Goal: Entertainment & Leisure: Consume media (video, audio)

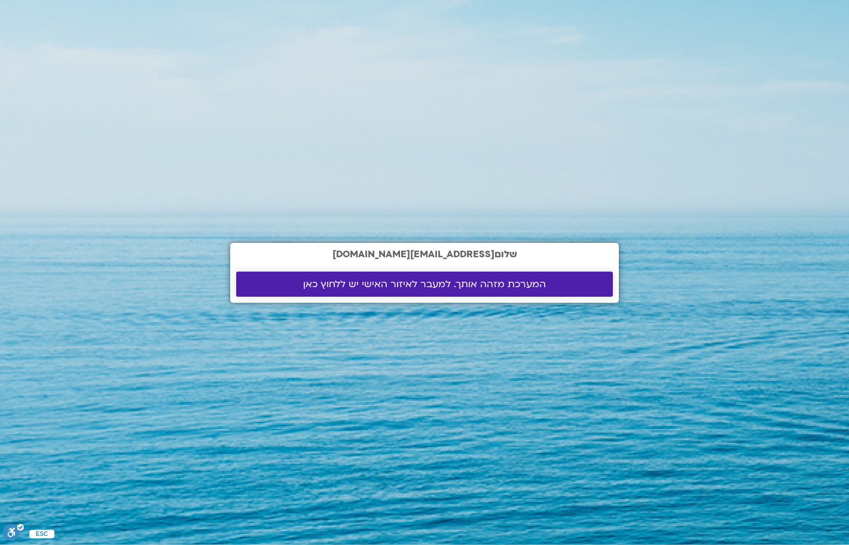
click at [428, 275] on link "המערכת מזהה אותך. למעבר לאיזור האישי יש ללחוץ כאן" at bounding box center [424, 284] width 377 height 25
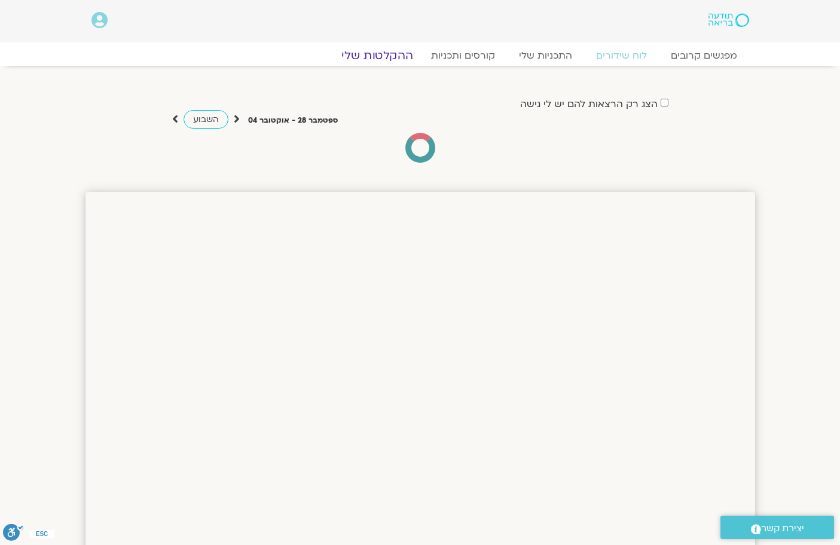
click at [383, 56] on link "ההקלטות שלי" at bounding box center [377, 55] width 101 height 14
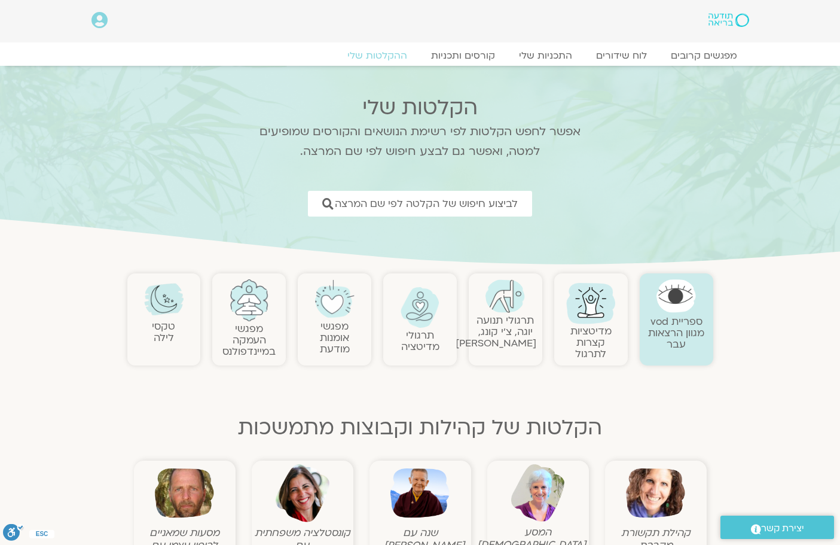
click at [592, 302] on img at bounding box center [590, 301] width 57 height 57
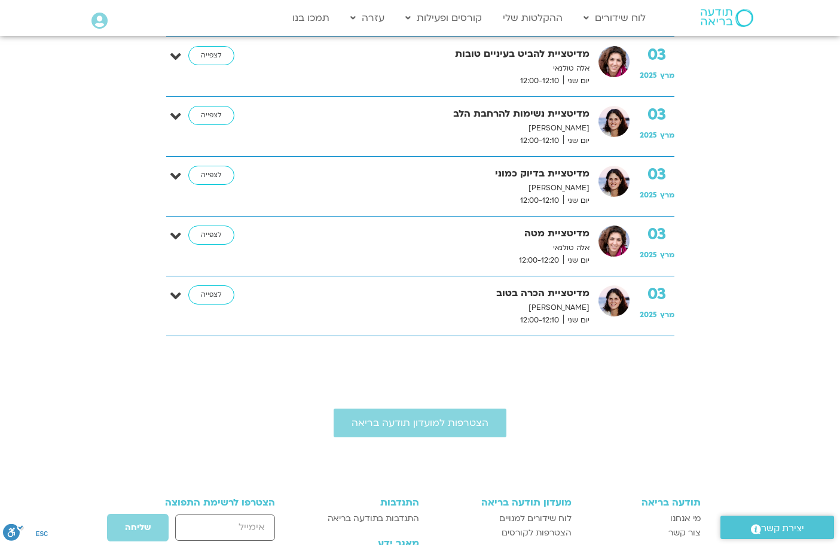
scroll to position [718, 0]
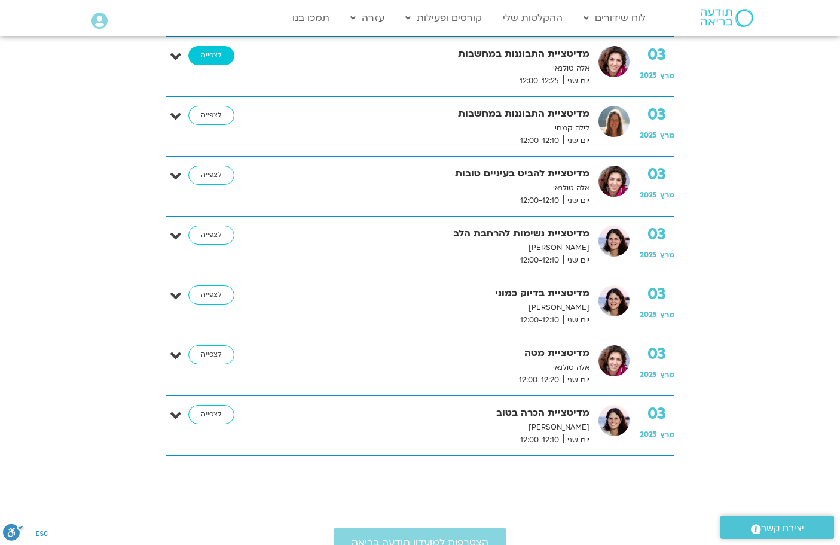
click at [199, 57] on link "לצפייה" at bounding box center [211, 55] width 46 height 19
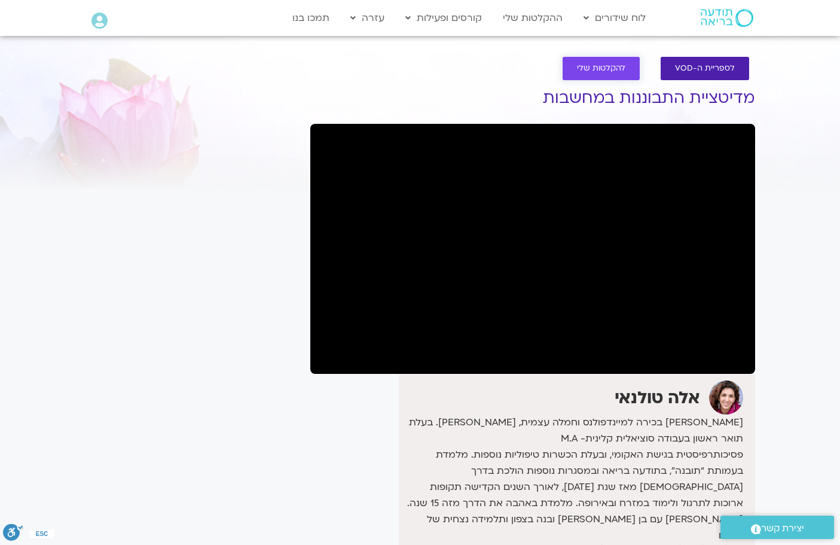
click at [607, 65] on span "להקלטות שלי" at bounding box center [601, 68] width 48 height 9
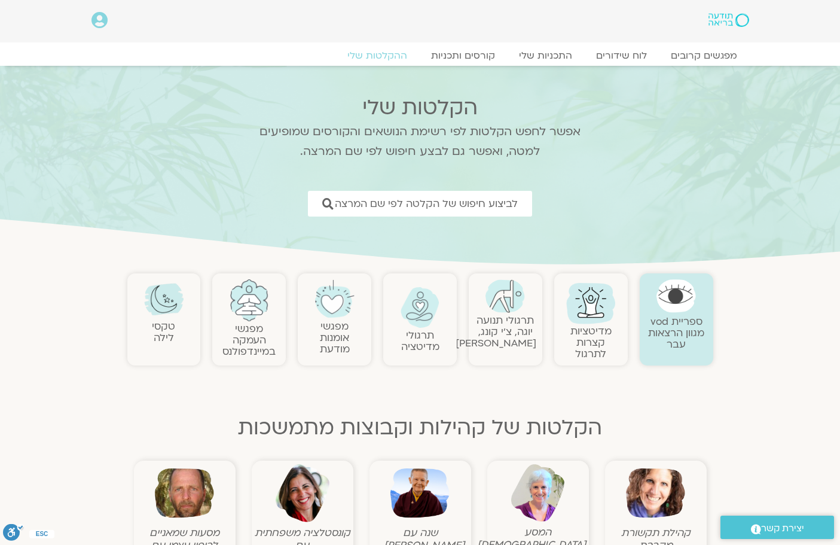
click at [587, 305] on img at bounding box center [590, 301] width 57 height 57
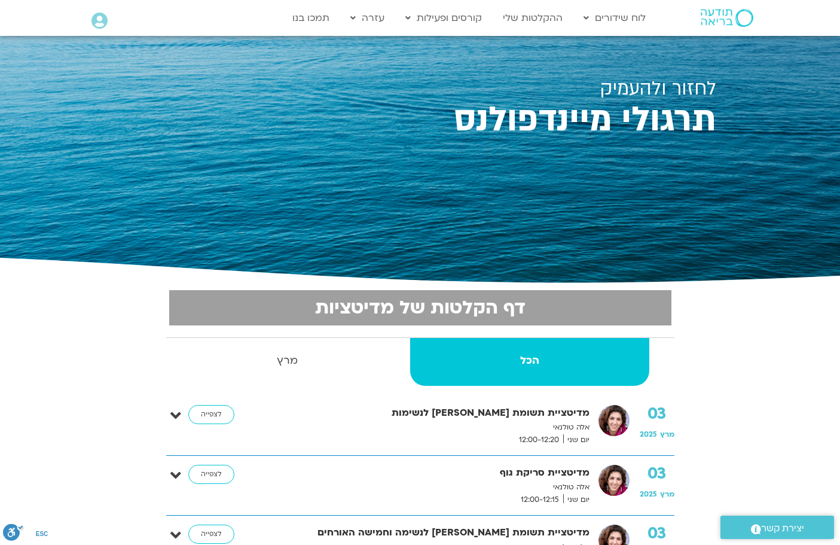
scroll to position [299, 0]
